Goal: Find specific page/section: Find specific page/section

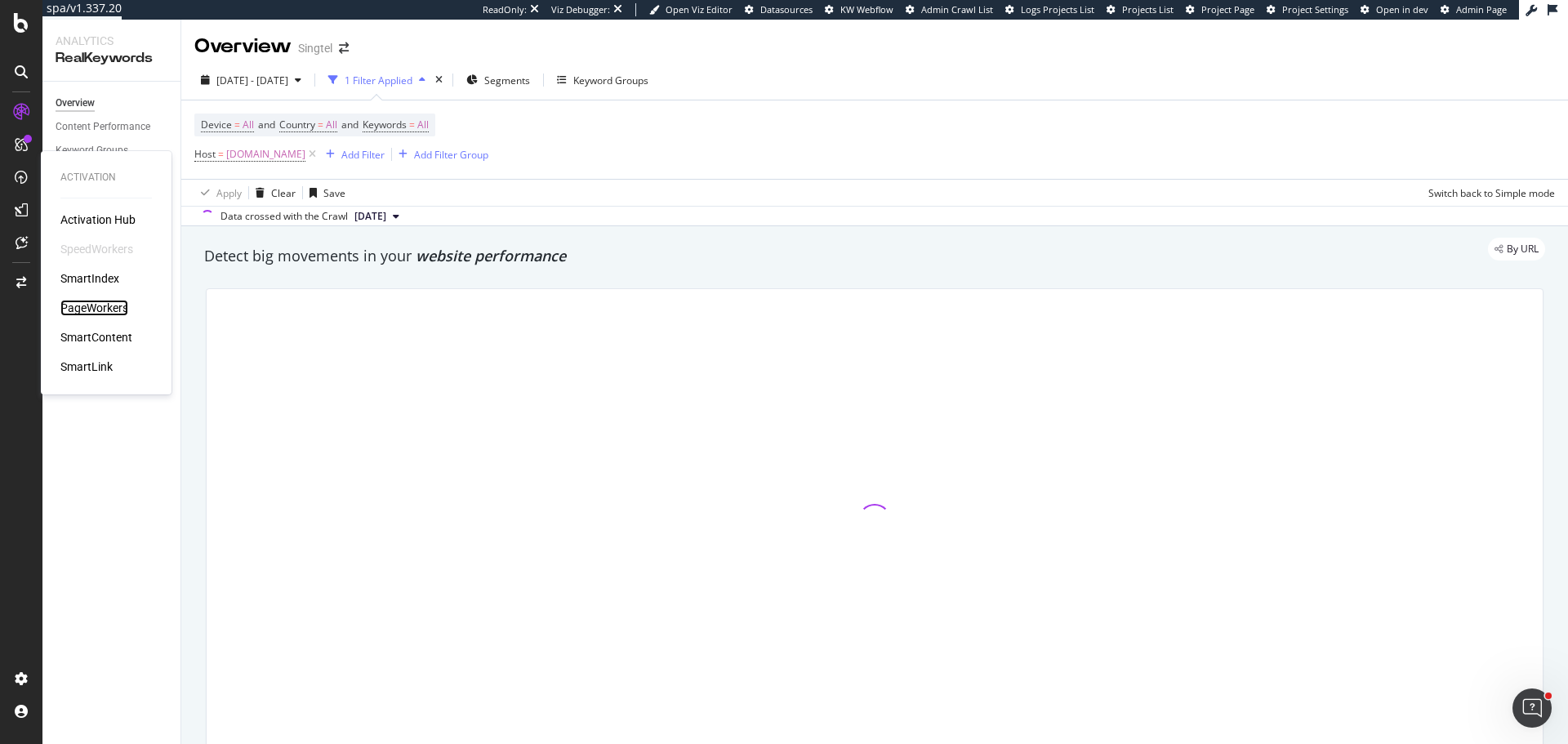
click at [108, 301] on div "PageWorkers" at bounding box center [94, 308] width 68 height 17
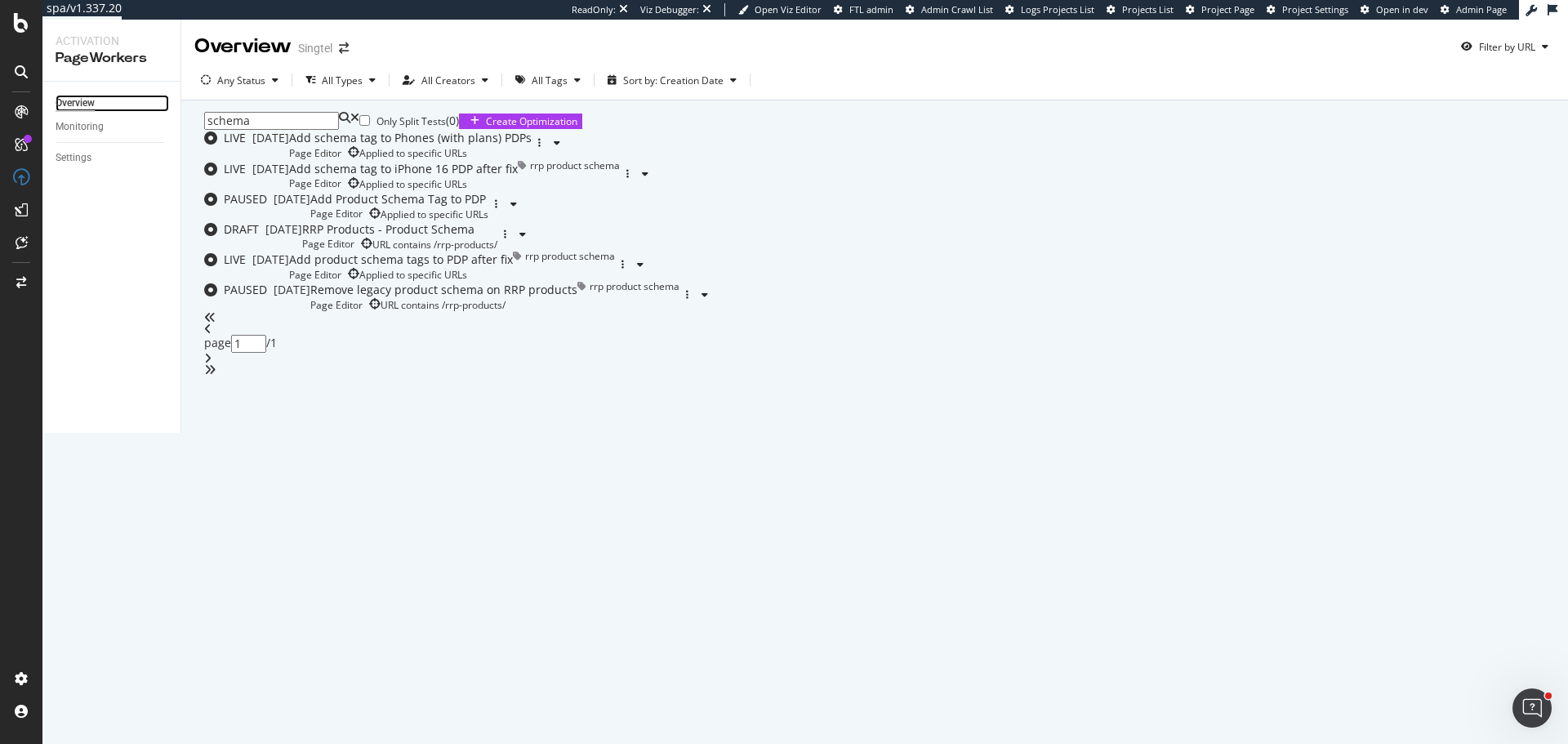
click at [81, 95] on div "Overview" at bounding box center [75, 103] width 39 height 17
click at [356, 130] on icon at bounding box center [355, 120] width 9 height 18
